Goal: Task Accomplishment & Management: Manage account settings

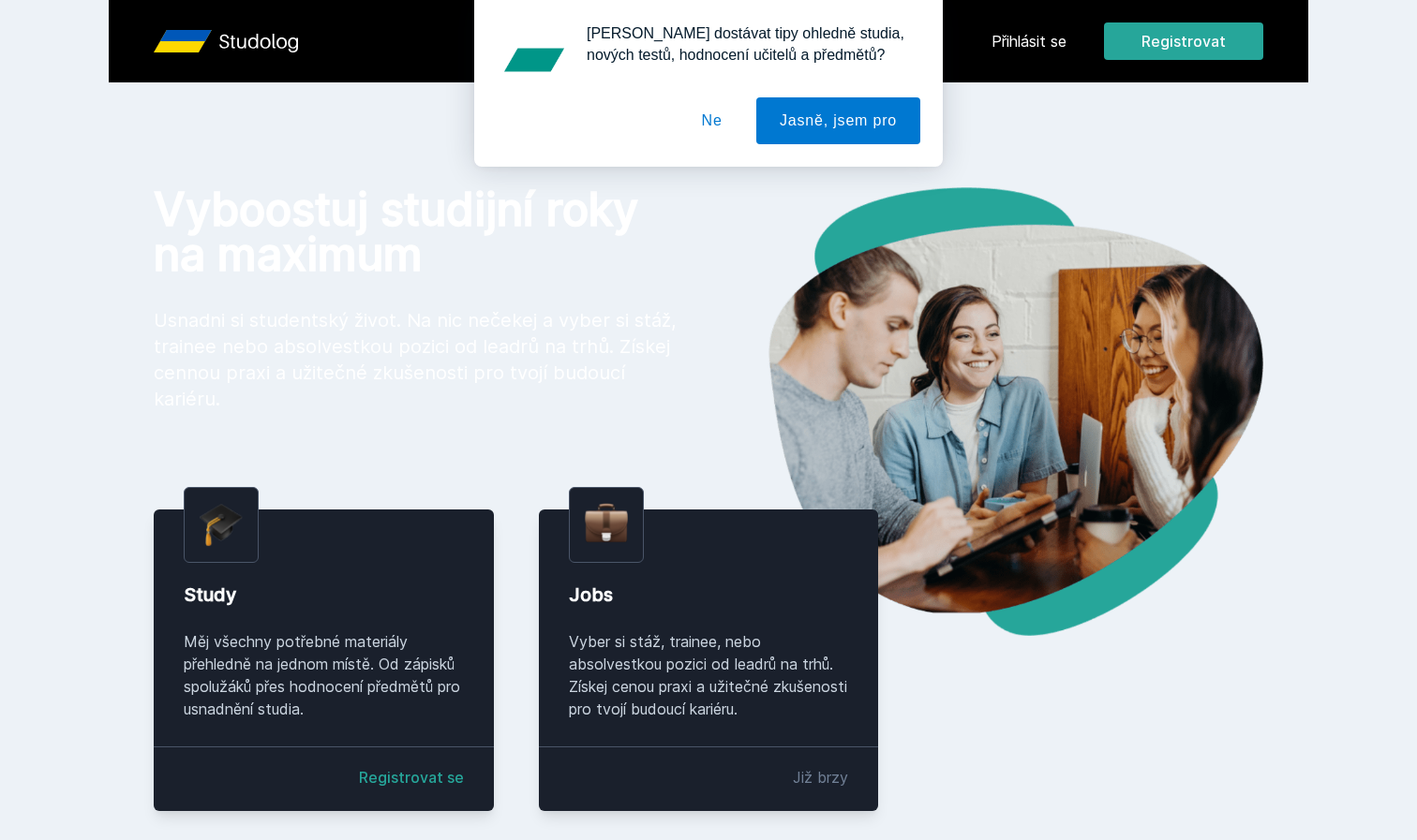
click at [718, 115] on button "Ne" at bounding box center [712, 121] width 68 height 47
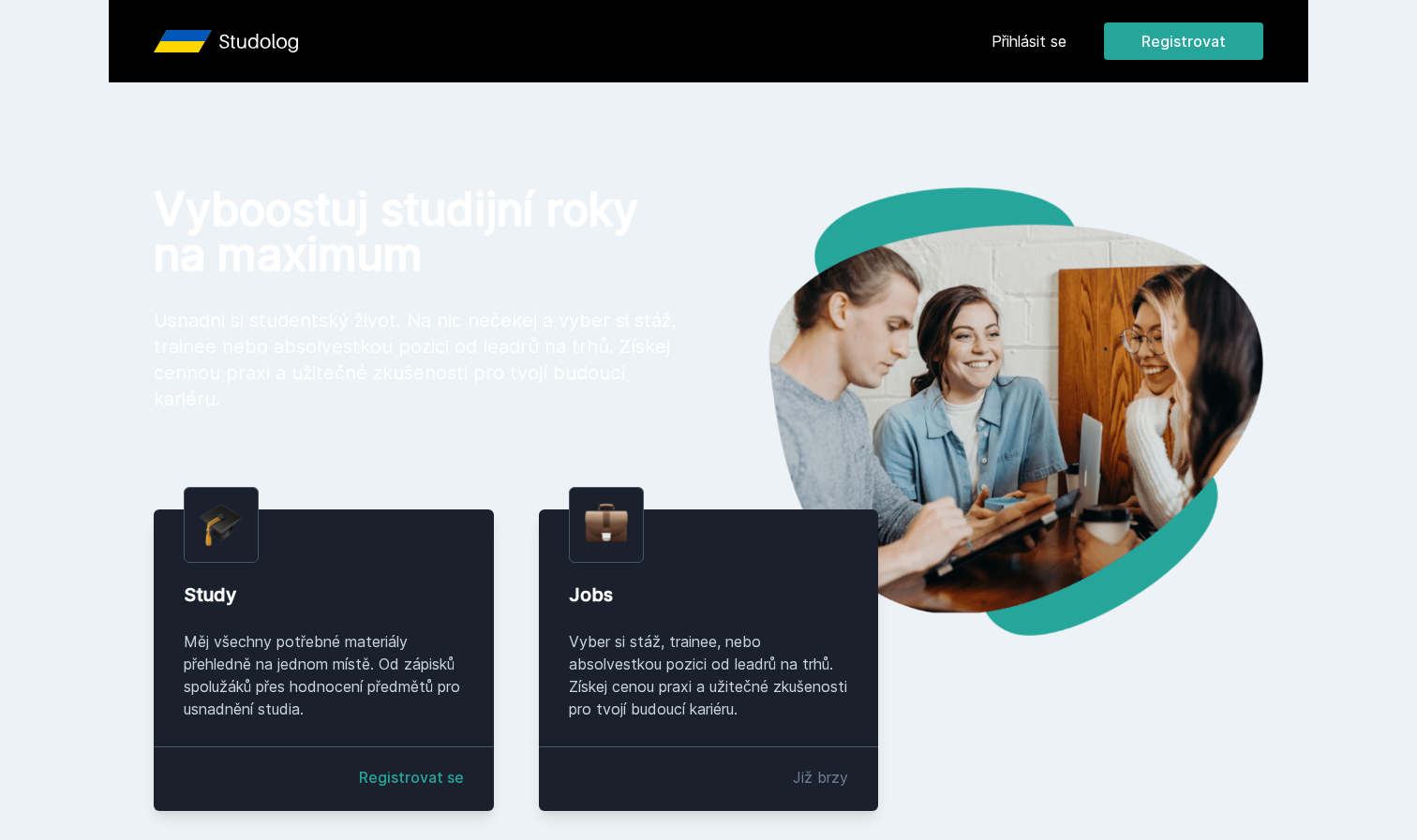
click at [1016, 47] on link "Přihlásit se" at bounding box center [1028, 41] width 75 height 22
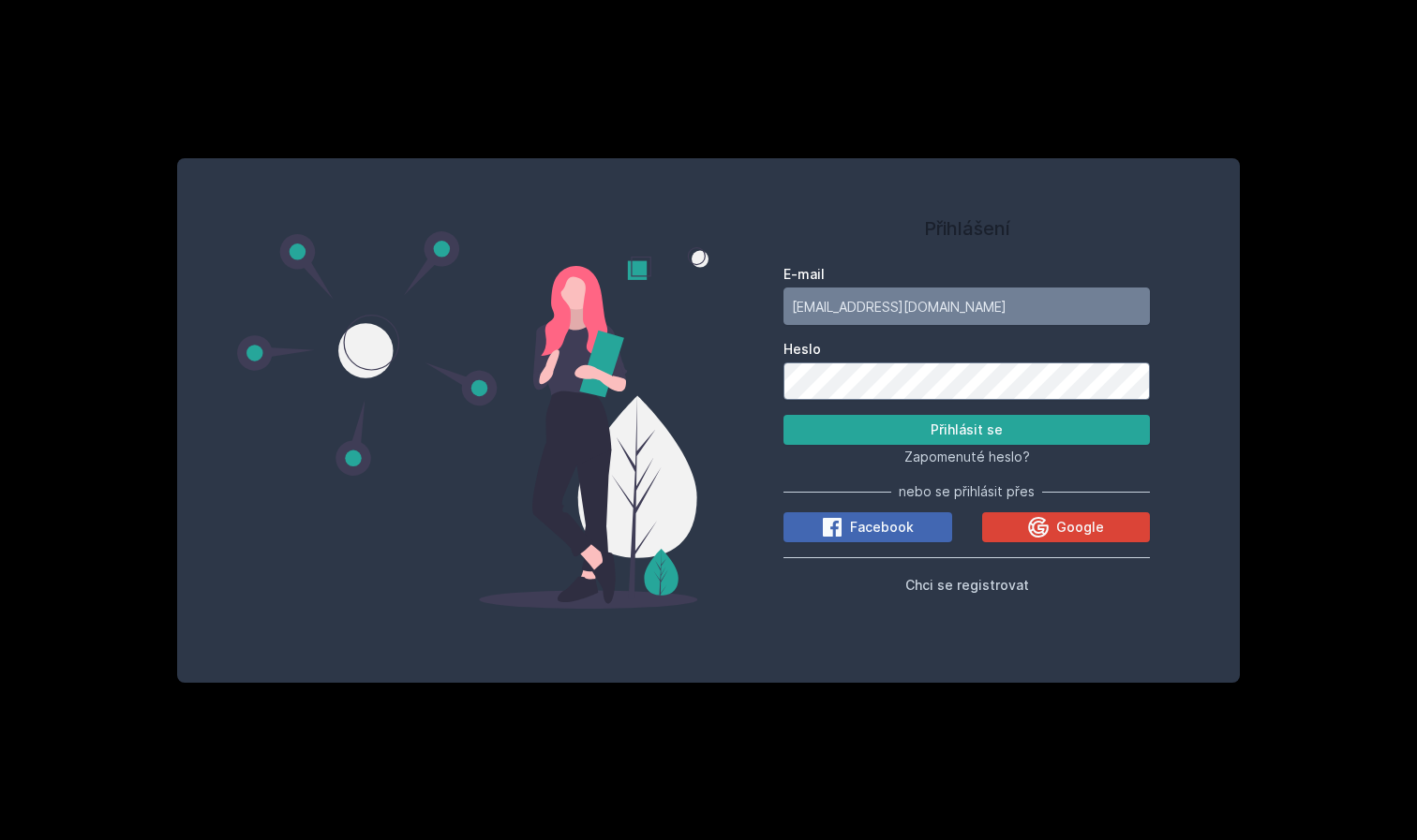
type input "[EMAIL_ADDRESS][DOMAIN_NAME]"
click at [966, 430] on button "Přihlásit se" at bounding box center [966, 429] width 366 height 30
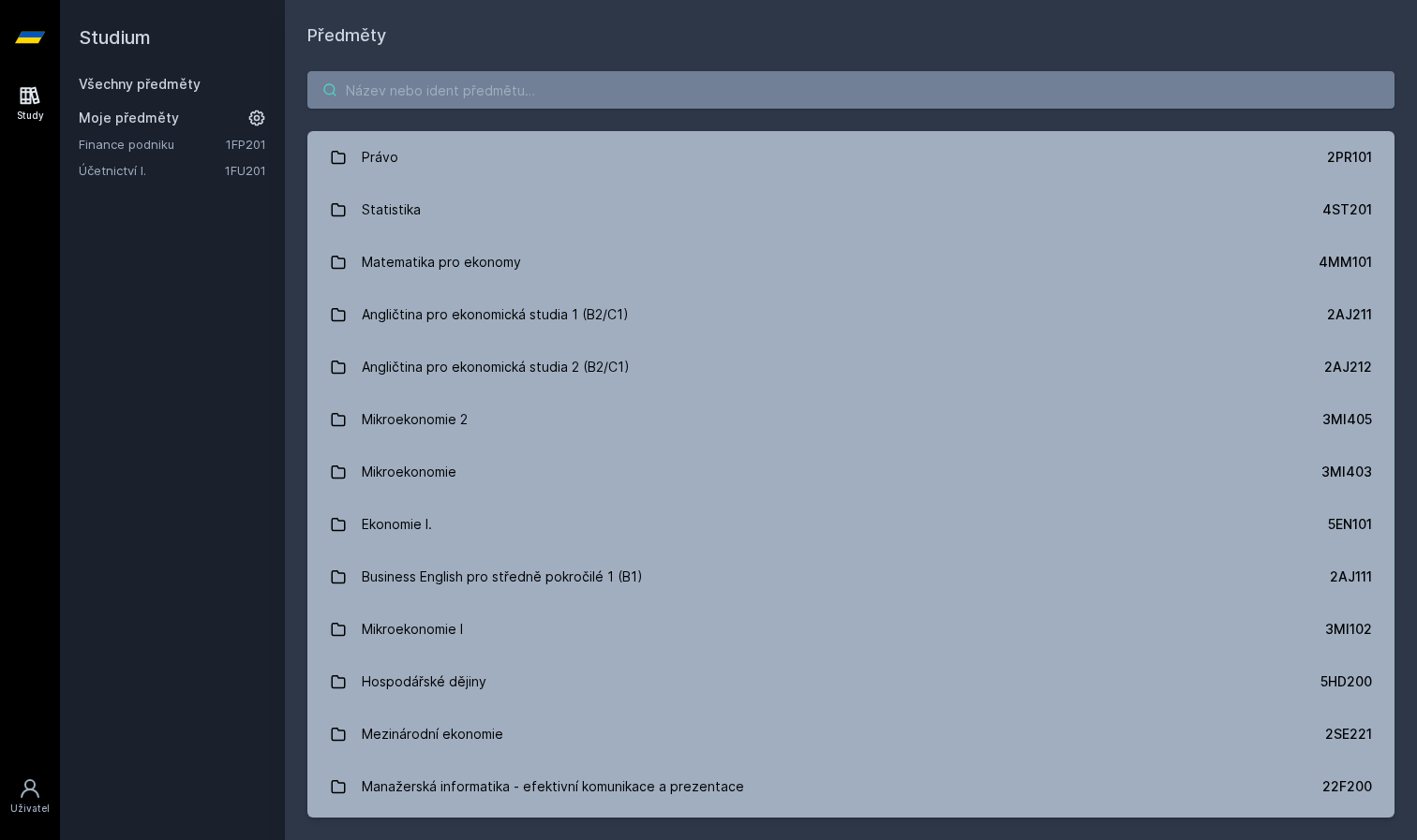
click at [462, 82] on input "search" at bounding box center [851, 89] width 1087 height 38
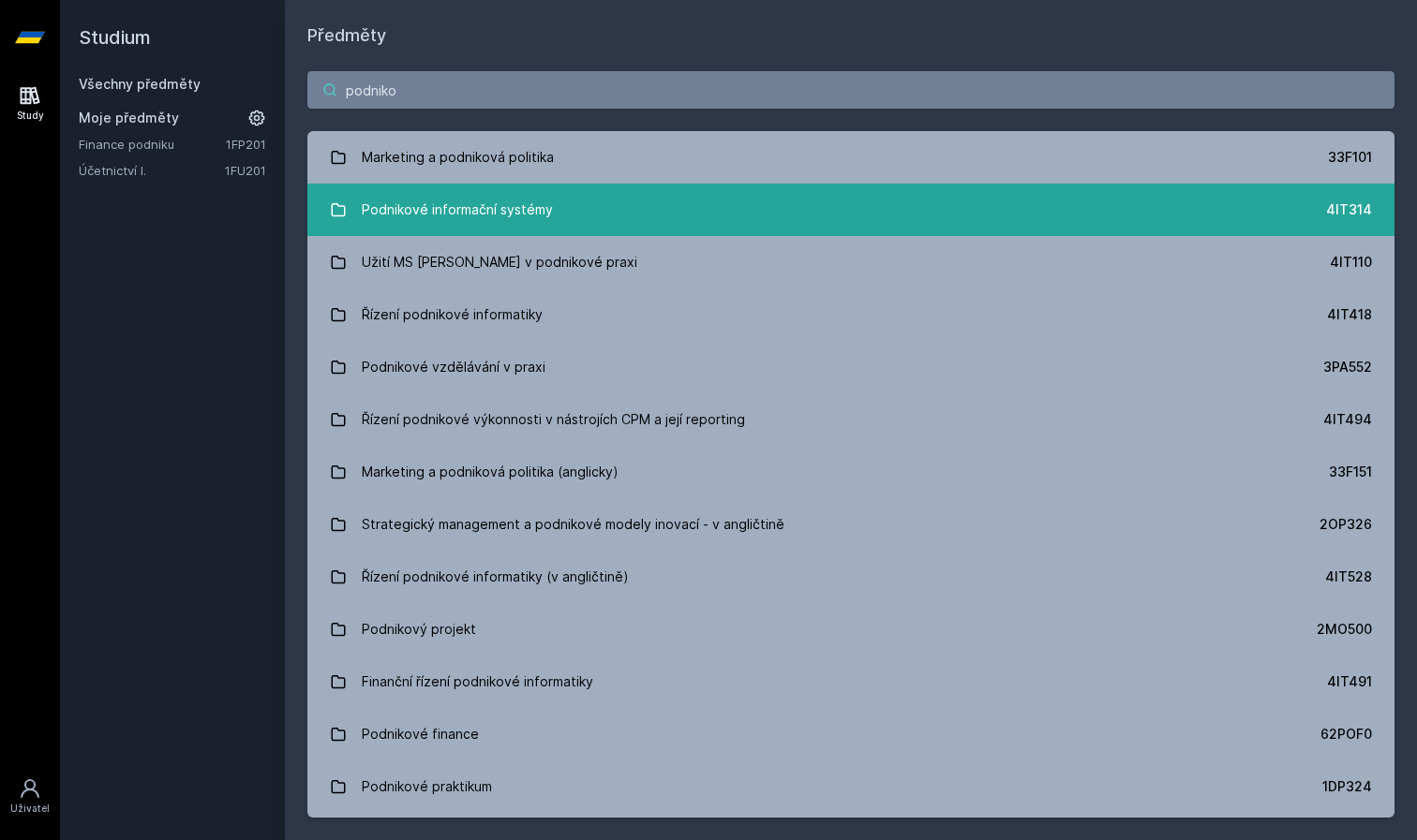
type input "podniko"
click at [445, 199] on div "Podnikové informační systémy" at bounding box center [457, 209] width 191 height 38
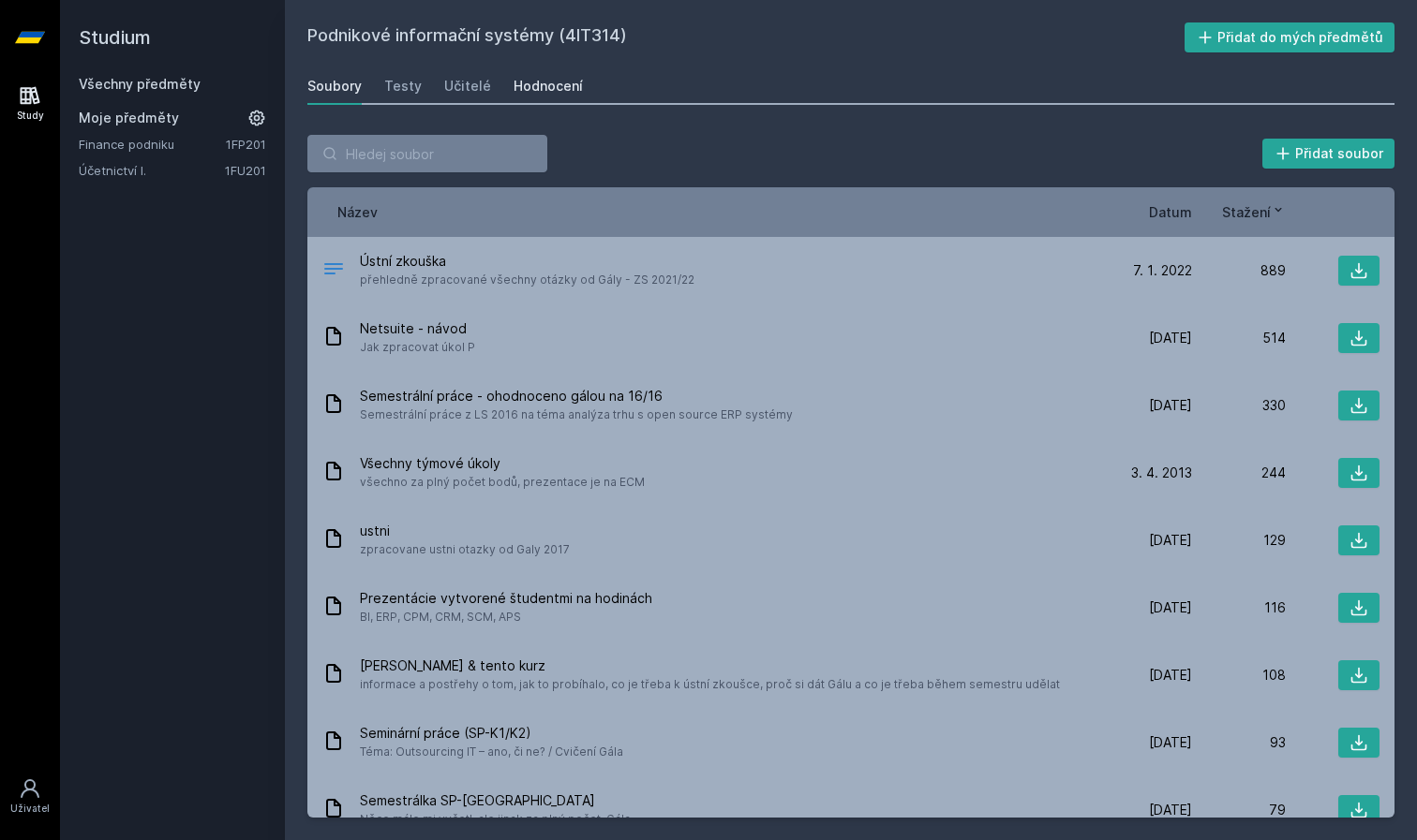
click at [524, 87] on div "Hodnocení" at bounding box center [549, 85] width 70 height 18
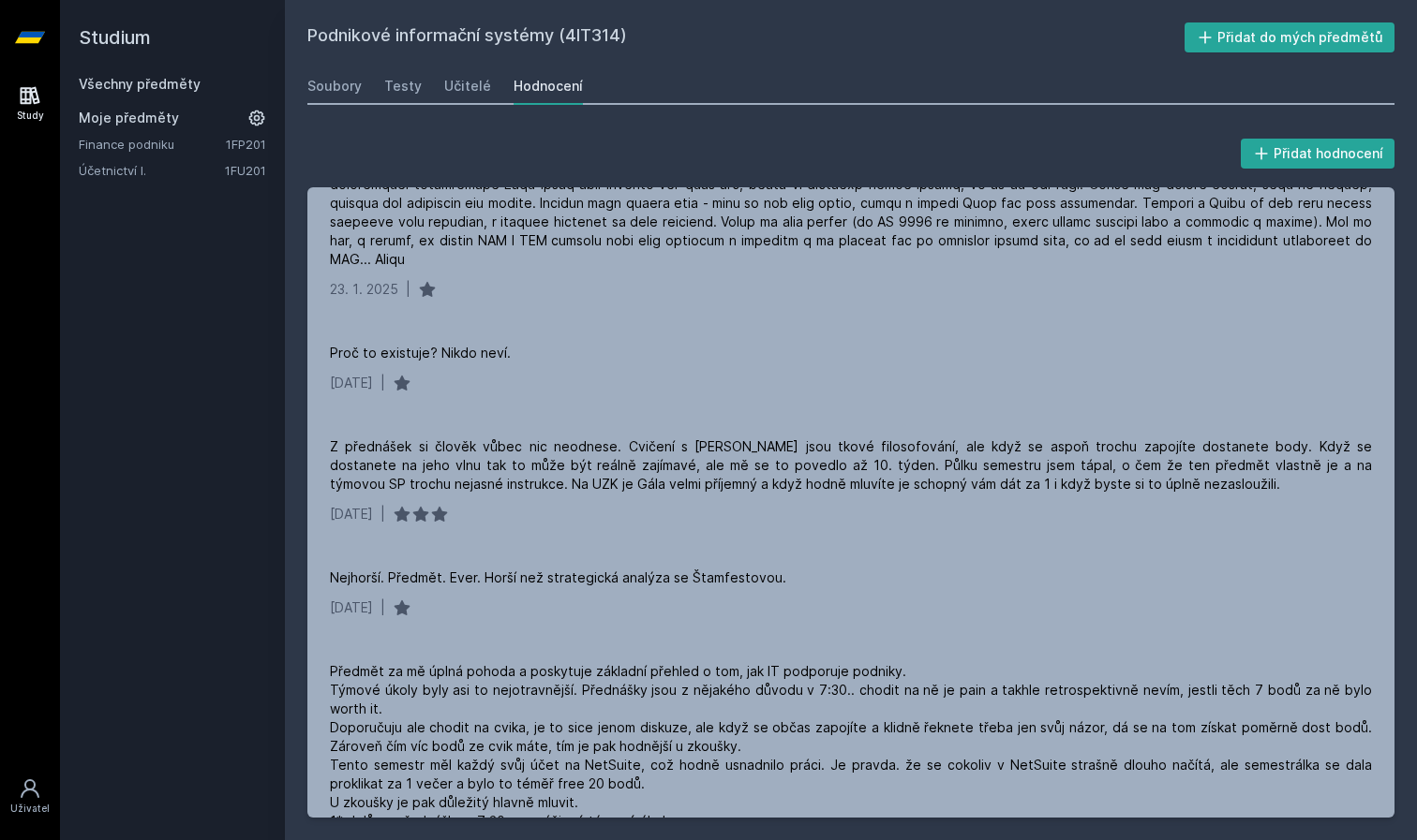
scroll to position [434, 0]
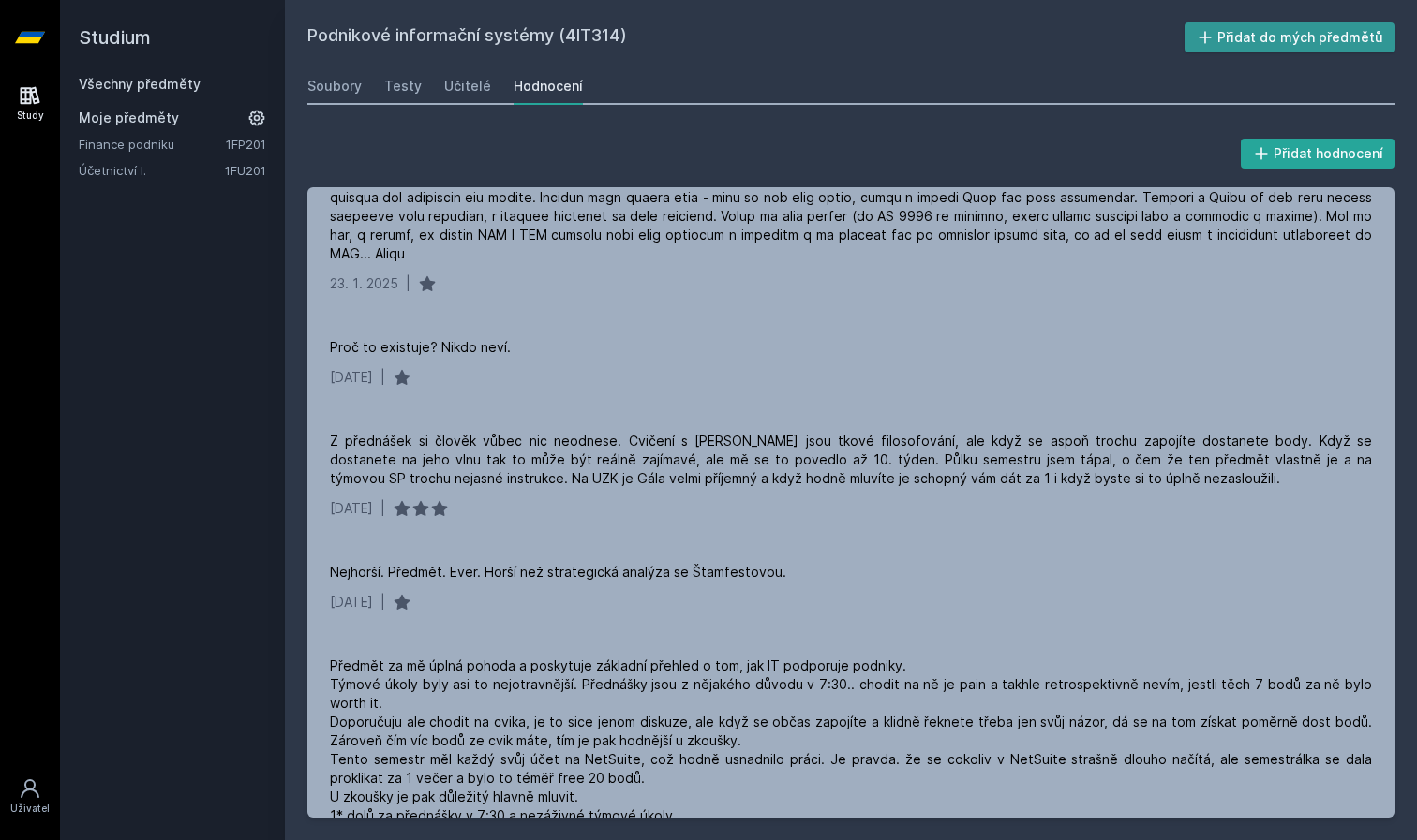
click at [1294, 36] on button "Přidat do mých předmětů" at bounding box center [1290, 37] width 211 height 30
click at [192, 196] on link "Účetnictví I." at bounding box center [151, 196] width 146 height 18
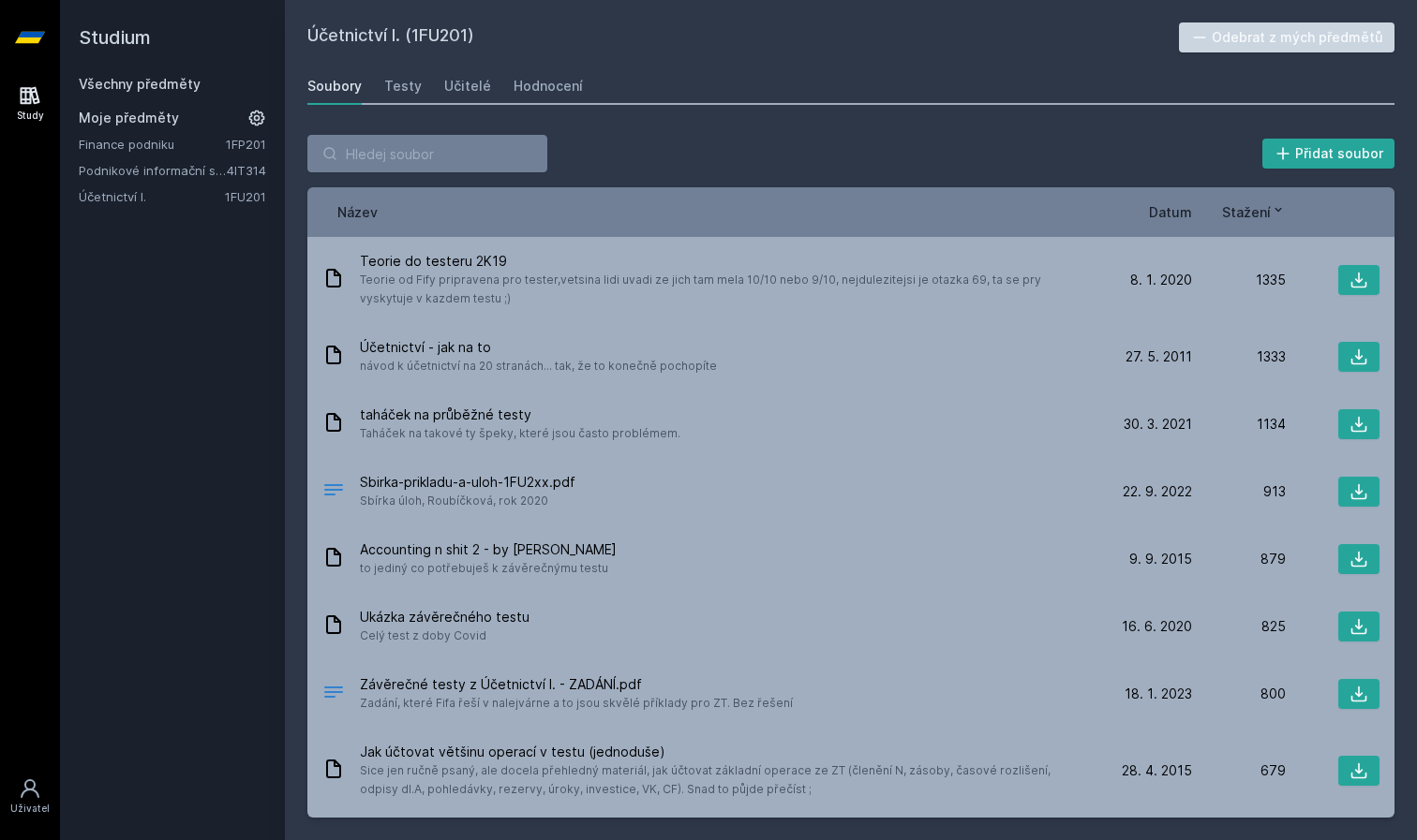
click at [1244, 42] on button "Odebrat z mých předmětů" at bounding box center [1286, 37] width 216 height 30
click at [184, 147] on link "Finance podniku" at bounding box center [152, 143] width 147 height 18
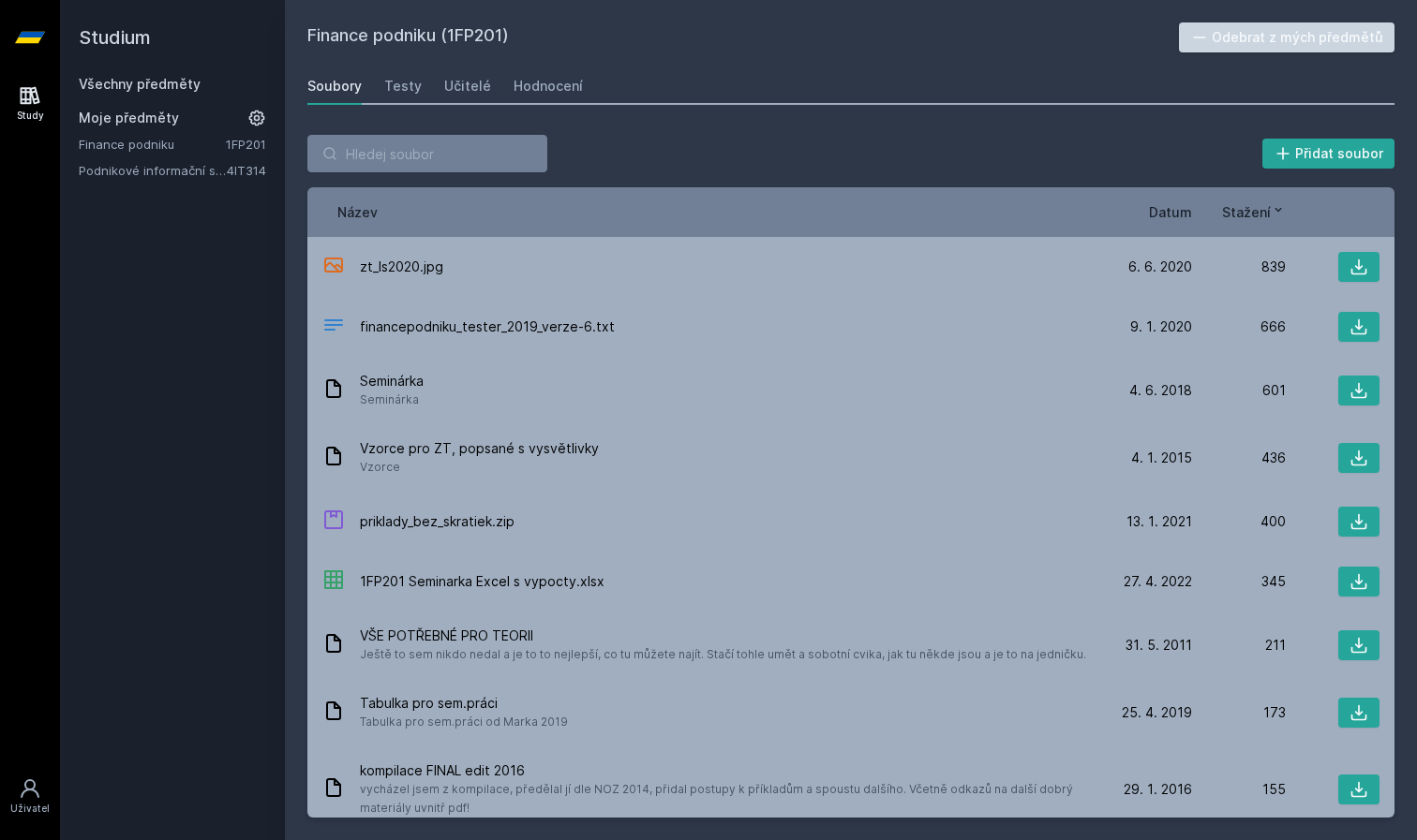
click at [1319, 31] on button "Odebrat z mých předmětů" at bounding box center [1286, 37] width 216 height 30
click at [430, 148] on input "search" at bounding box center [427, 153] width 240 height 38
